Goal: Task Accomplishment & Management: Manage account settings

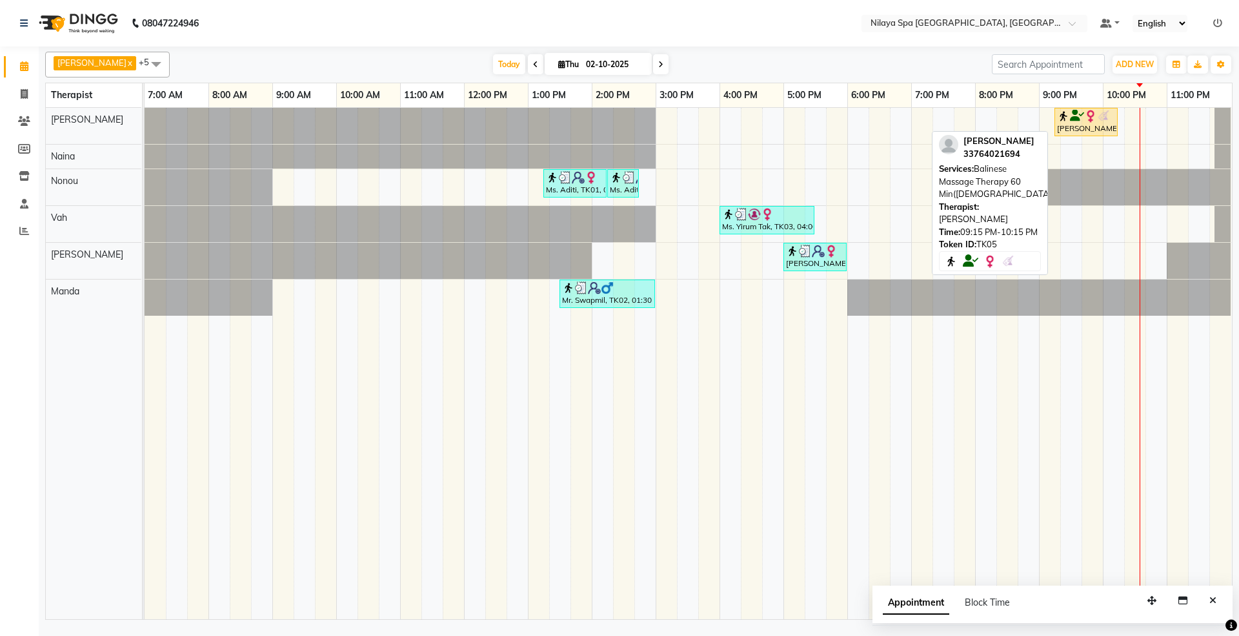
click at [1108, 130] on div "[PERSON_NAME], TK05, 09:15 PM-10:15 PM, Balinese Massage Therapy 60 Min([DEMOGR…" at bounding box center [1086, 122] width 61 height 25
select select "1"
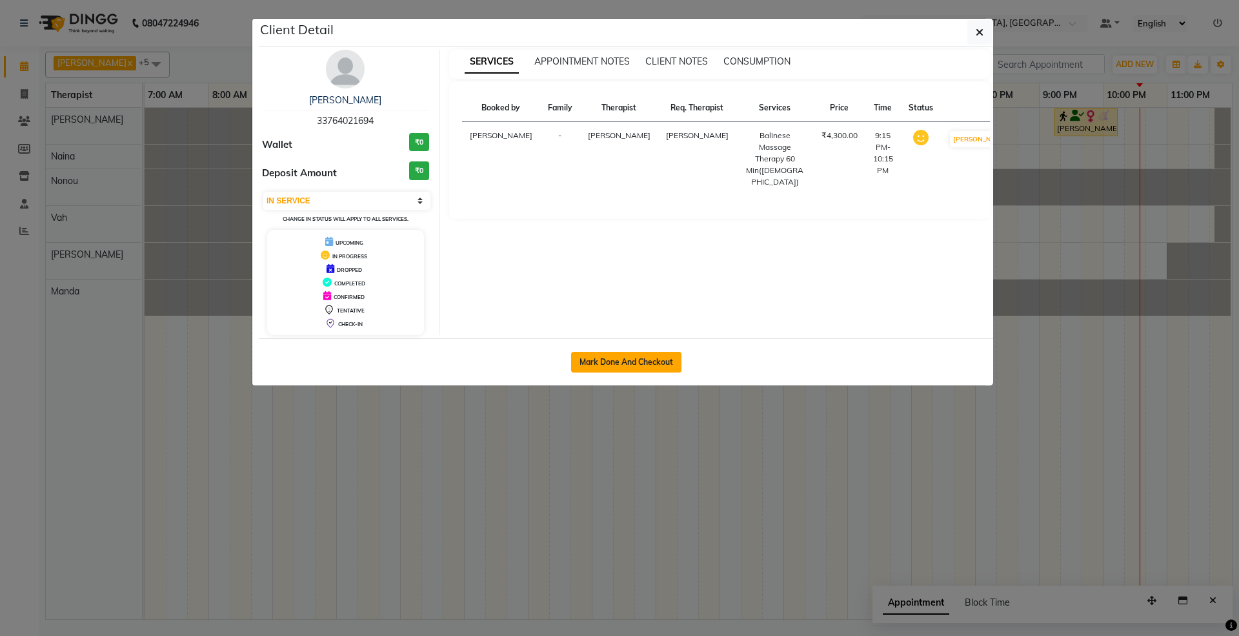
click at [644, 359] on button "Mark Done And Checkout" at bounding box center [626, 362] width 110 height 21
select select "service"
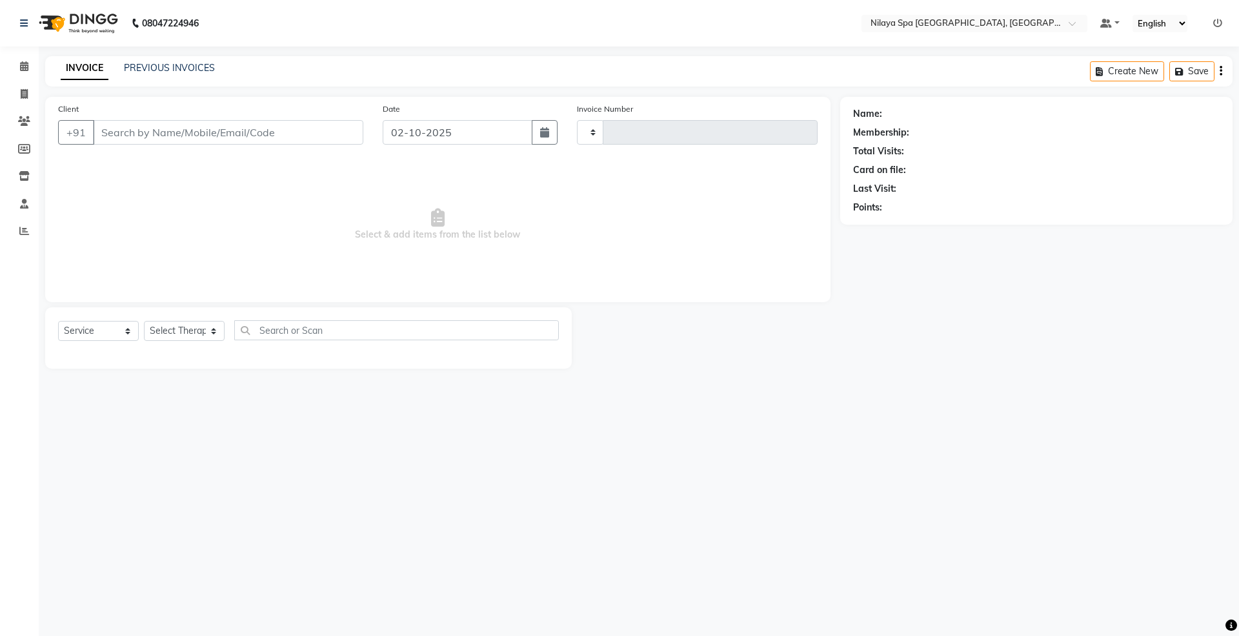
type input "1798"
select select "3"
select select "7950"
select select "package"
type input "33*******94"
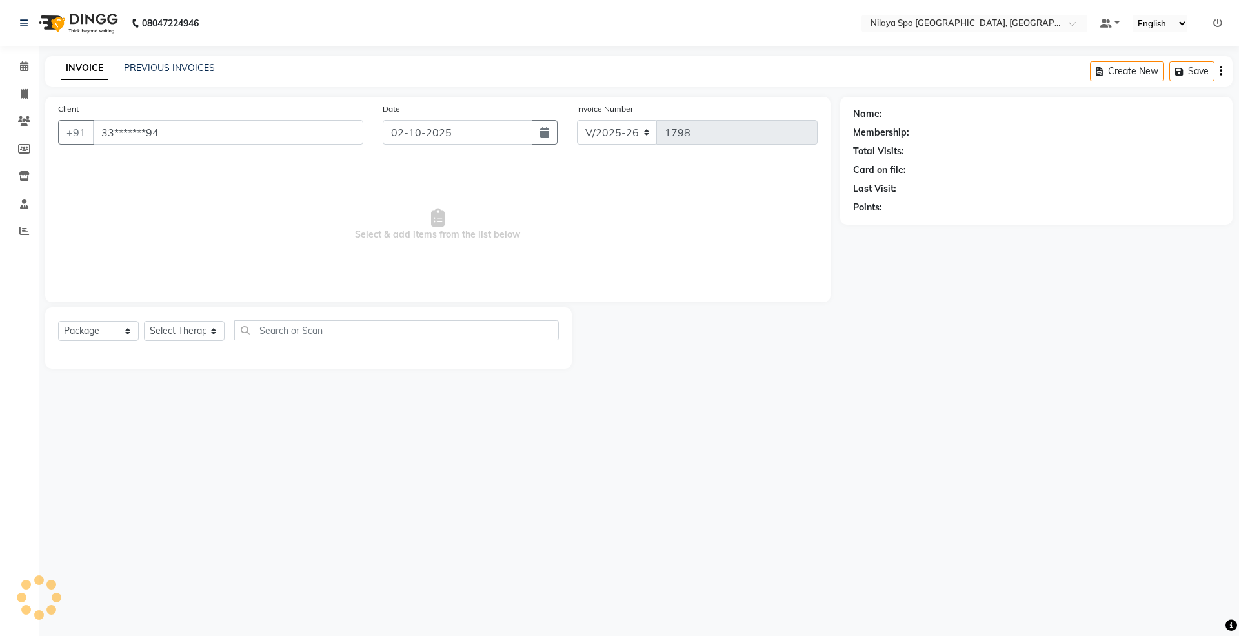
select select "71646"
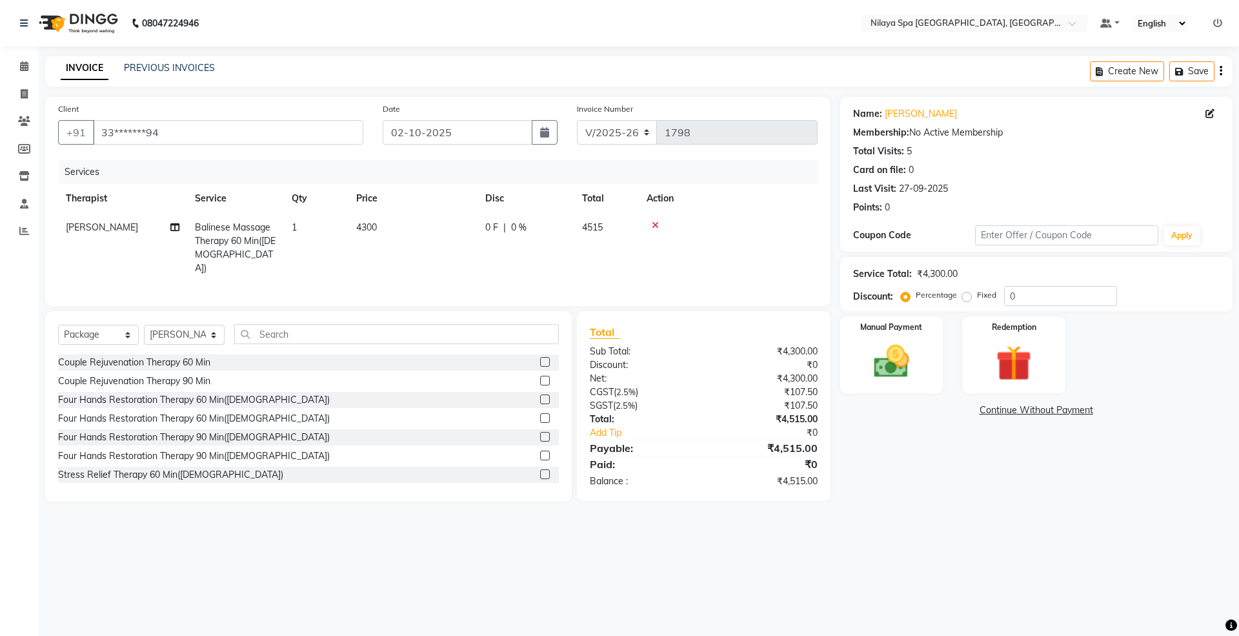
click at [548, 233] on div "0 F | 0 %" at bounding box center [525, 228] width 81 height 14
select select "71646"
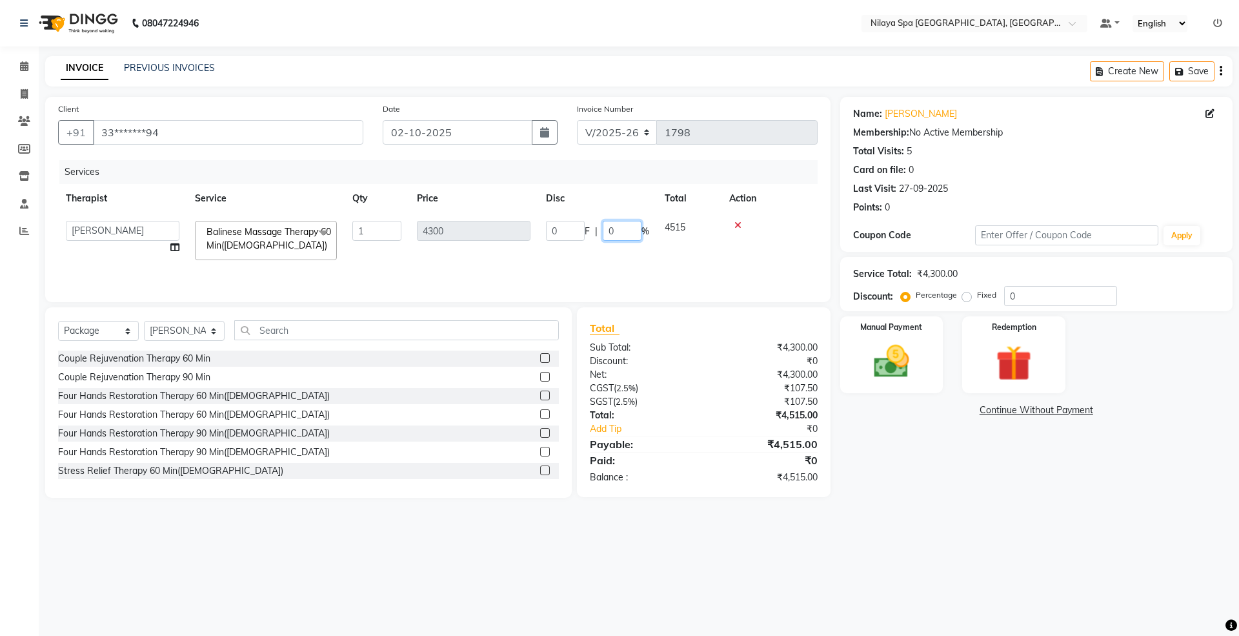
click at [618, 228] on input "0" at bounding box center [622, 231] width 39 height 20
type input "100"
click at [739, 367] on div "Total Sub Total: ₹4,300.00 Discount: ₹0 Net: ₹4,300.00 CGST ( 2.5% ) ₹107.50 SG…" at bounding box center [704, 402] width 228 height 164
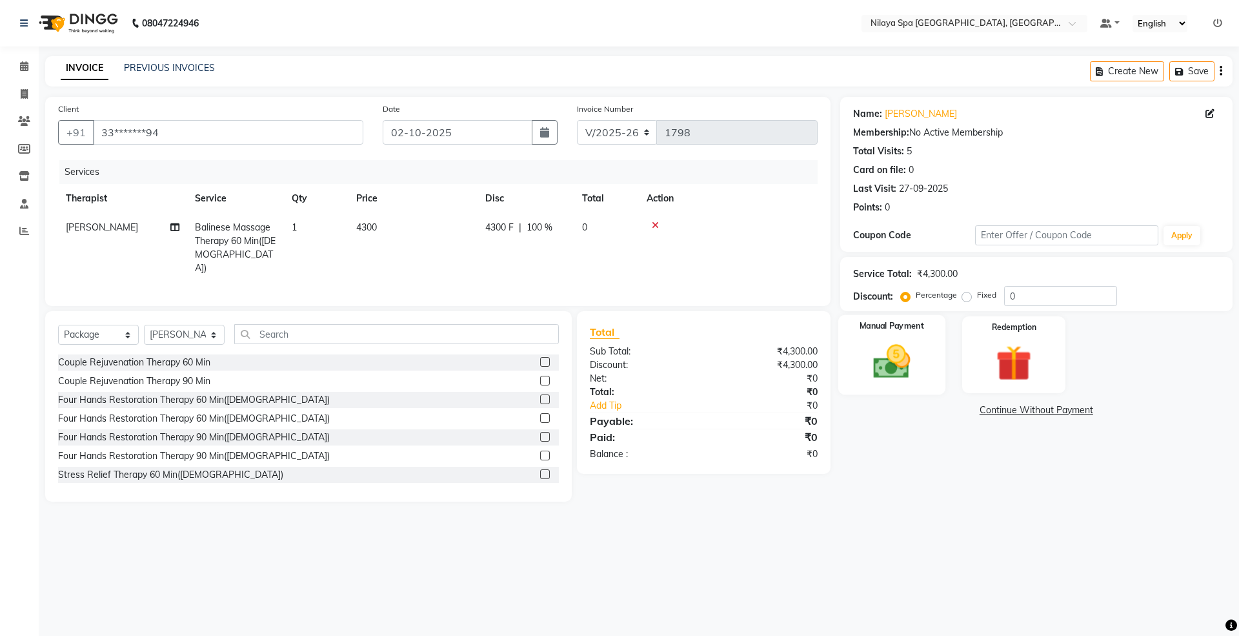
click at [896, 354] on img at bounding box center [892, 361] width 60 height 43
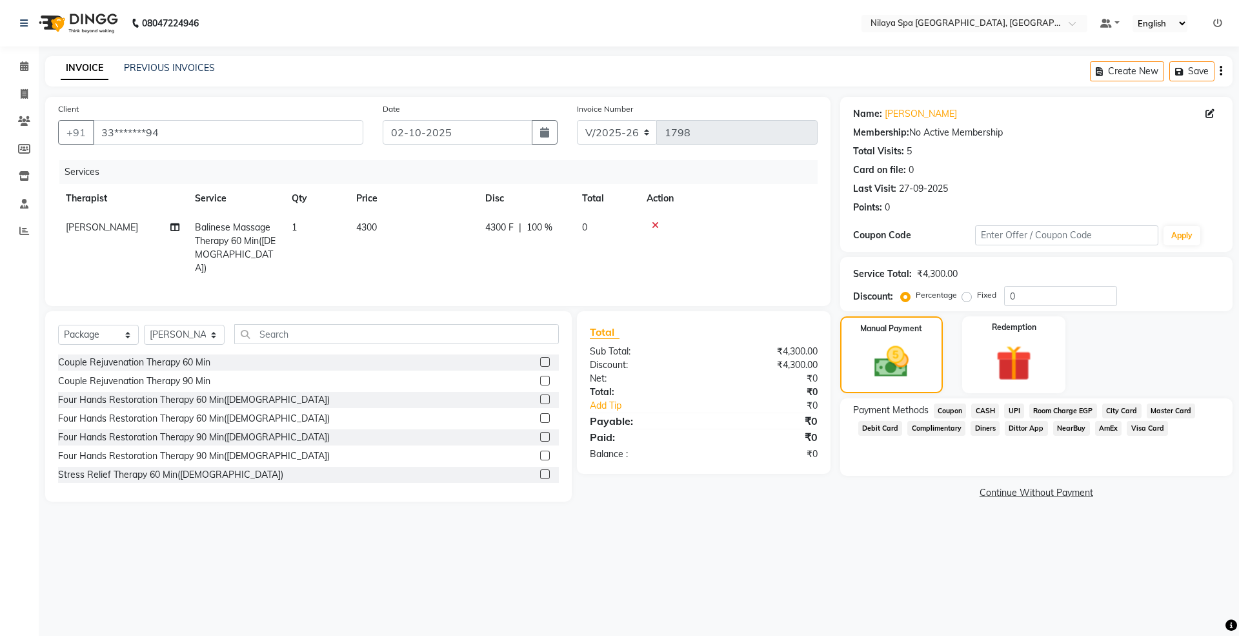
click at [940, 427] on span "Complimentary" at bounding box center [936, 428] width 58 height 15
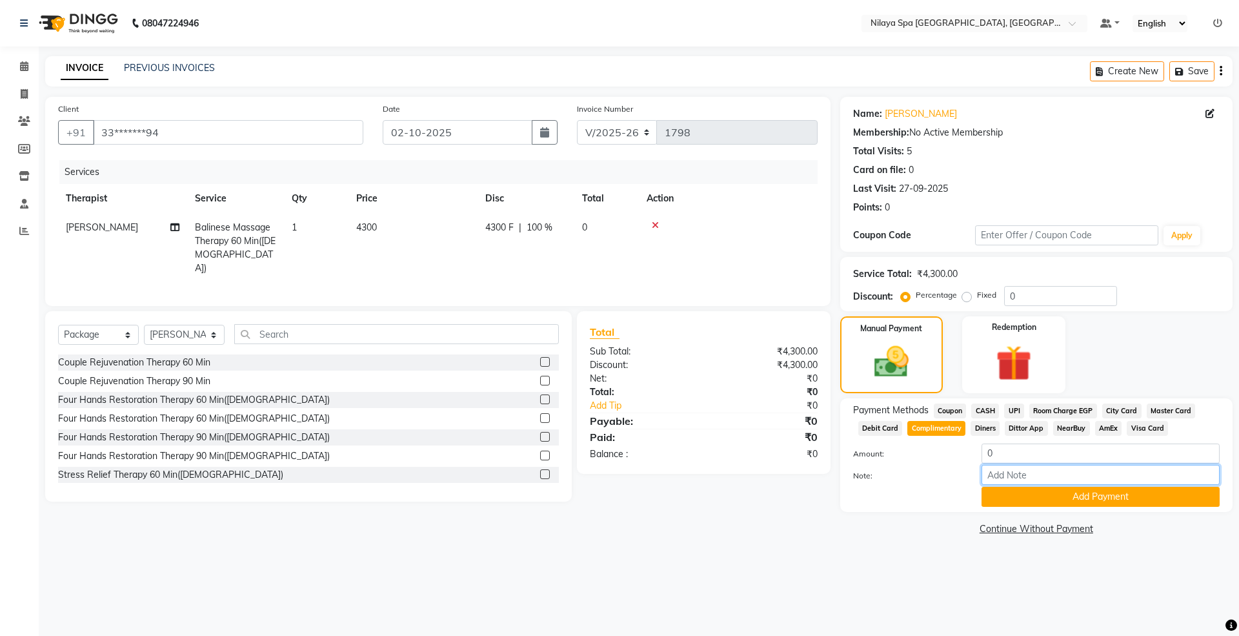
drag, startPoint x: 1035, startPoint y: 475, endPoint x: 1022, endPoint y: 474, distance: 13.0
click at [1035, 475] on input "Note:" at bounding box center [1101, 475] width 238 height 20
type input "DIR Complimenytary Room No.1720"
click at [1080, 489] on button "Add Payment" at bounding box center [1101, 497] width 238 height 20
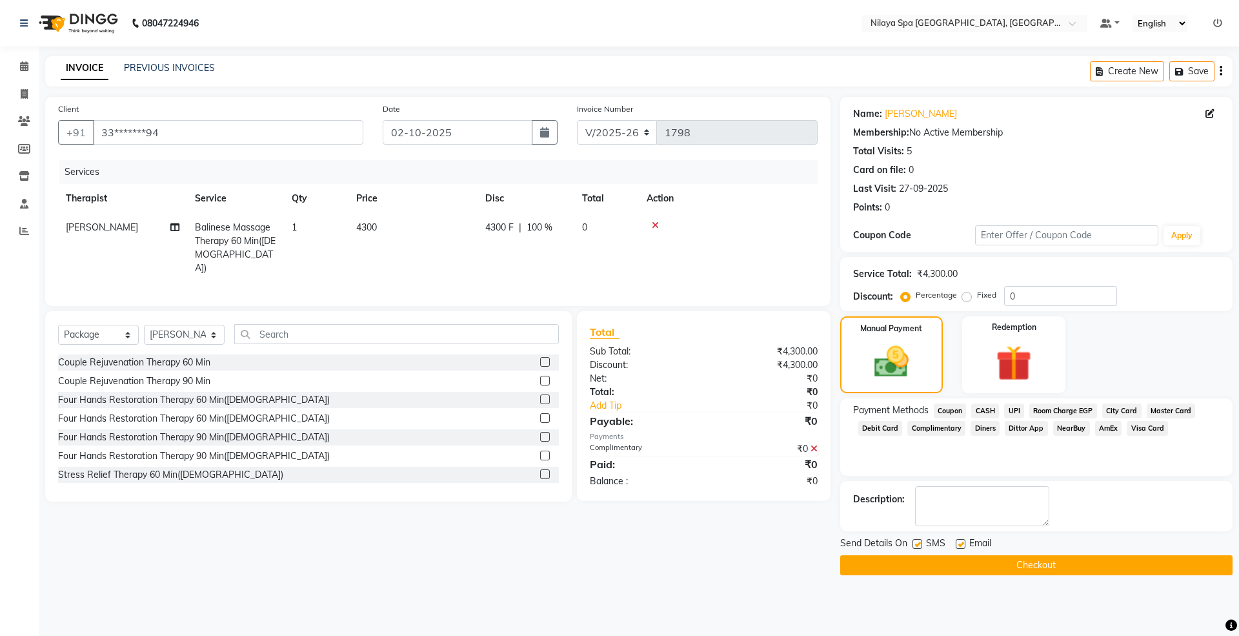
click at [1037, 561] on button "Checkout" at bounding box center [1036, 565] width 392 height 20
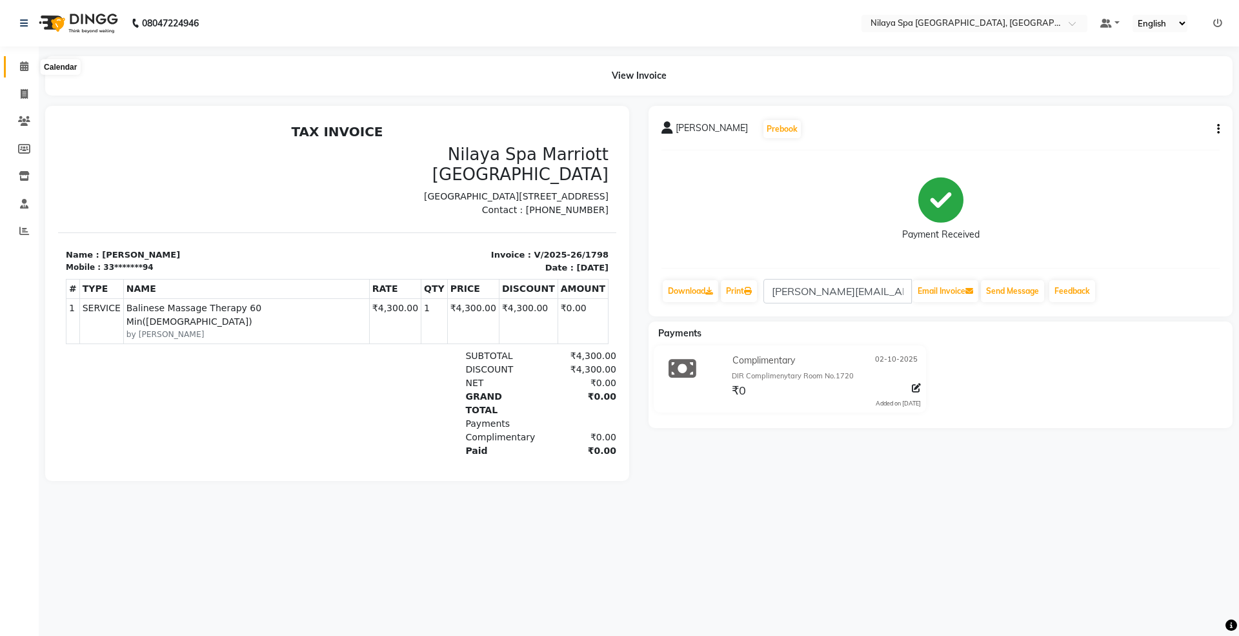
click at [23, 63] on icon at bounding box center [24, 66] width 8 height 10
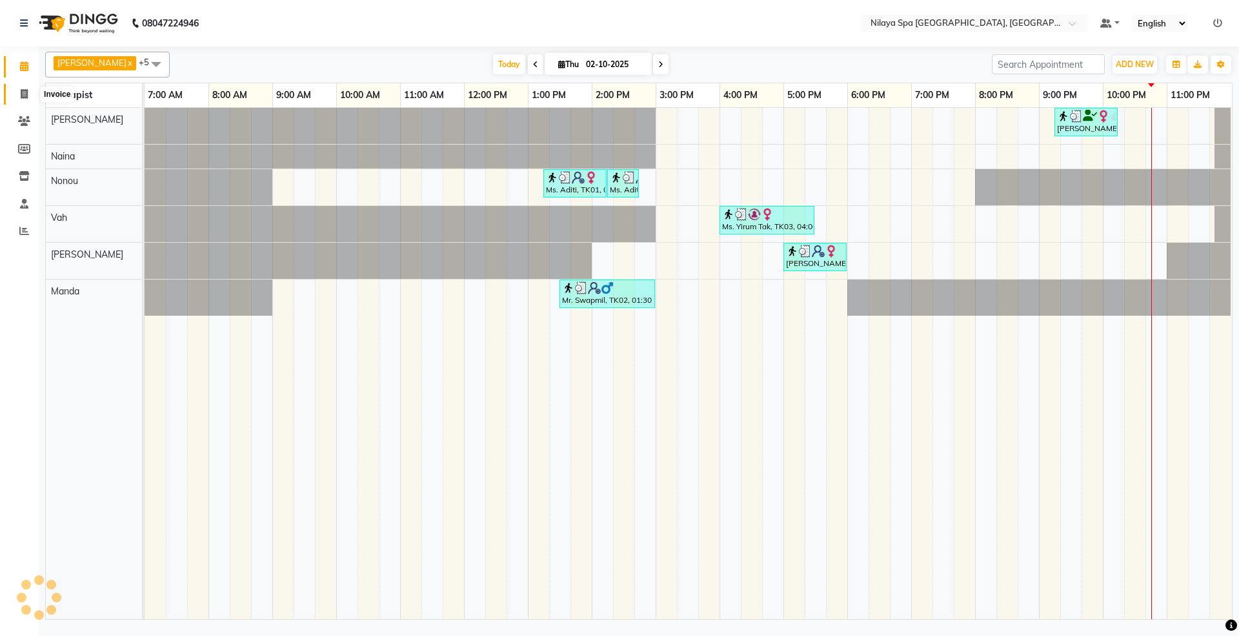
click at [29, 97] on span at bounding box center [24, 94] width 23 height 15
select select "service"
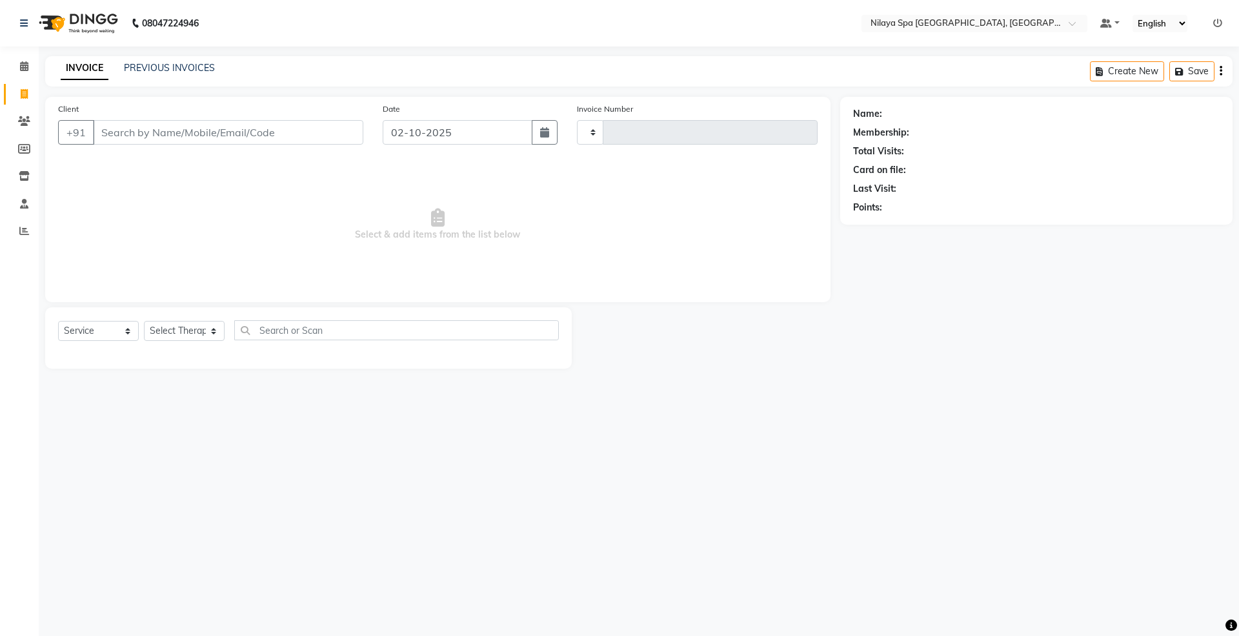
type input "1799"
select select "7950"
select select "package"
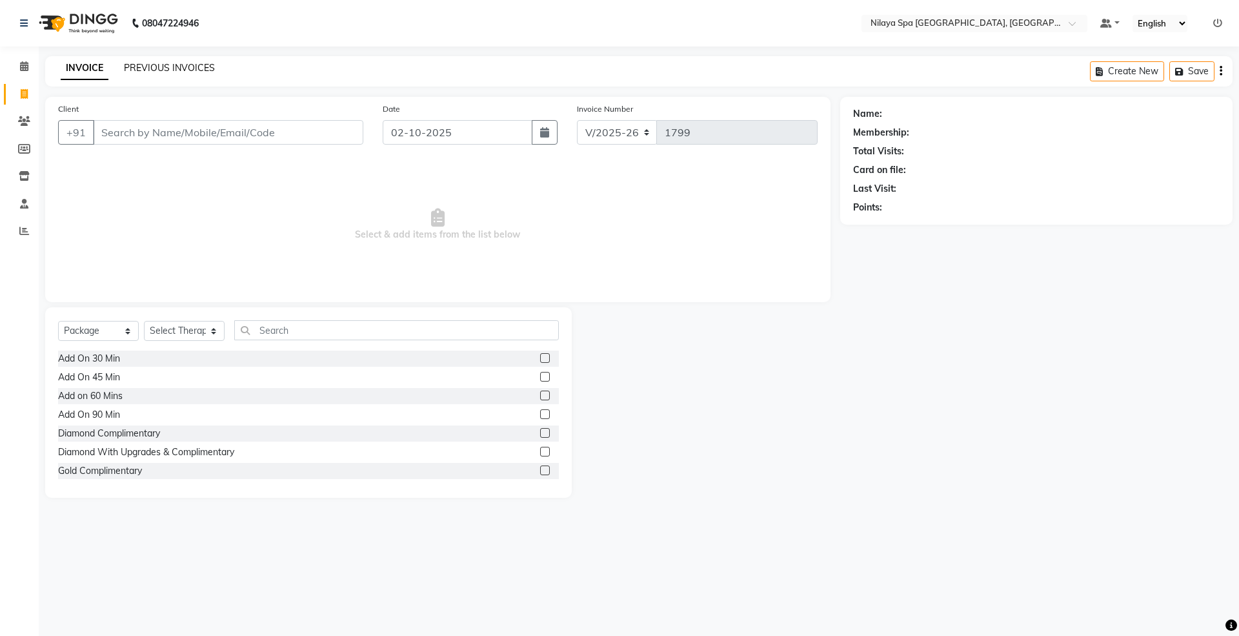
click at [207, 73] on link "PREVIOUS INVOICES" at bounding box center [169, 68] width 91 height 12
